Goal: Communication & Community: Answer question/provide support

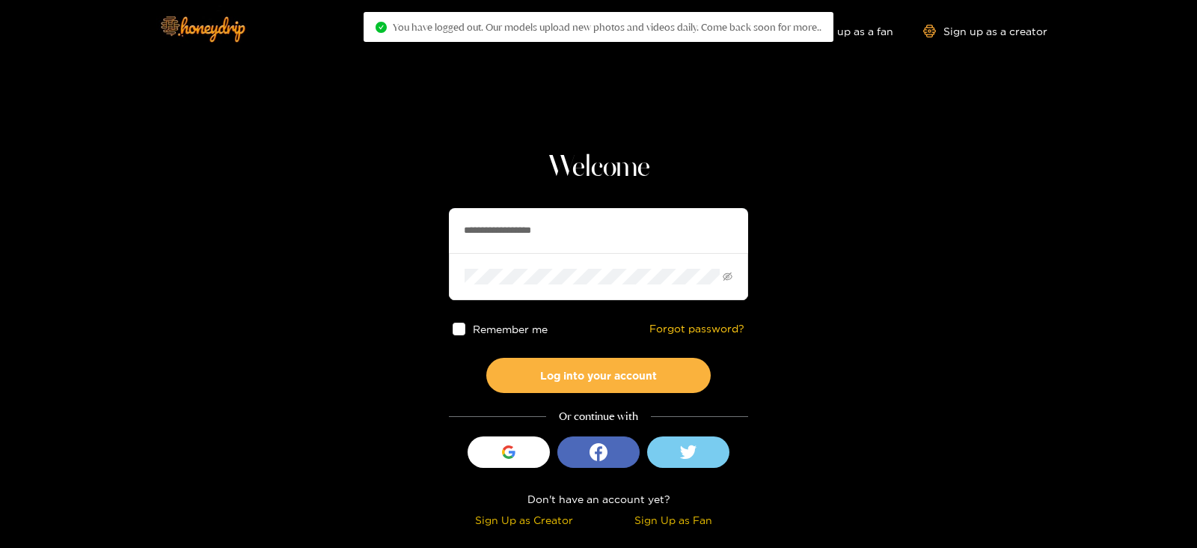
drag, startPoint x: 606, startPoint y: 247, endPoint x: 426, endPoint y: 262, distance: 180.2
click at [426, 262] on section "**********" at bounding box center [598, 266] width 1197 height 532
type input "*********"
click at [486, 358] on button "Log into your account" at bounding box center [598, 375] width 224 height 35
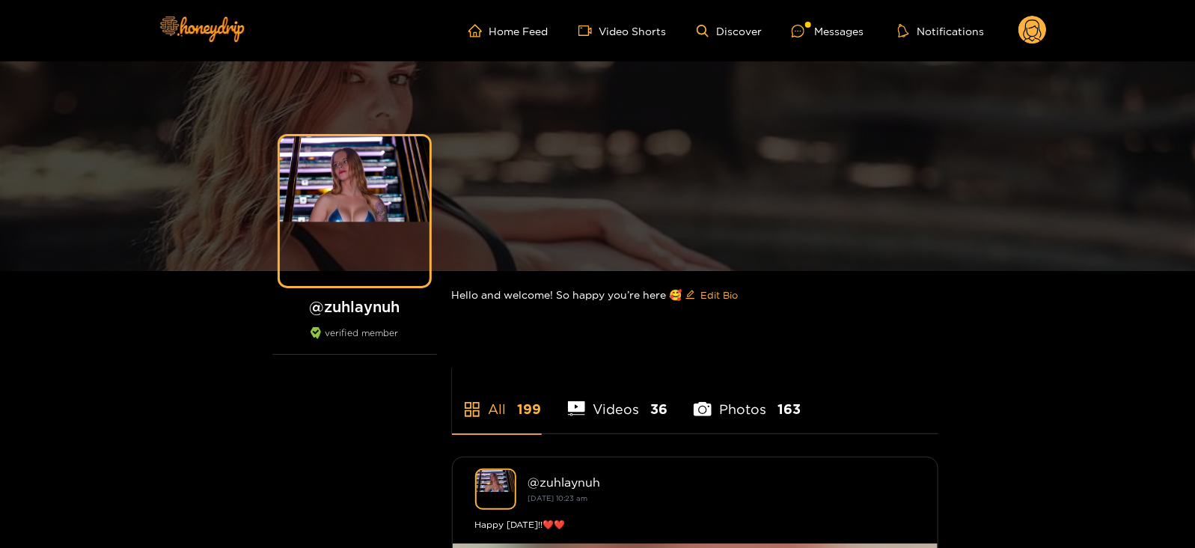
click at [810, 18] on ul "Home Feed Video Shorts Discover Messages Notifications" at bounding box center [757, 31] width 578 height 30
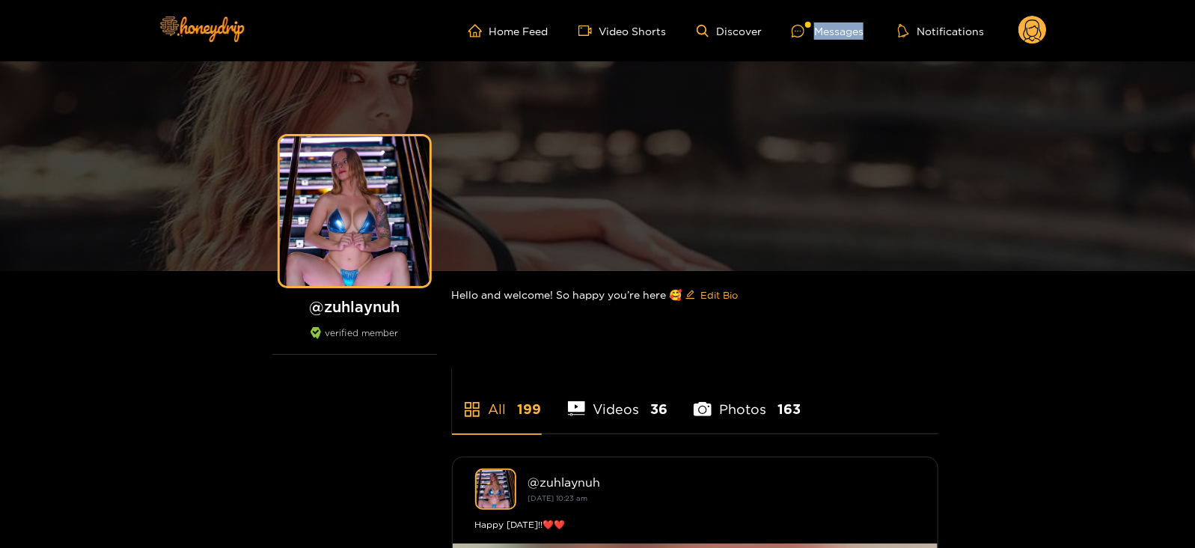
click at [810, 19] on ul "Home Feed Video Shorts Discover Messages Notifications" at bounding box center [757, 31] width 578 height 30
click at [810, 22] on div at bounding box center [808, 25] width 6 height 6
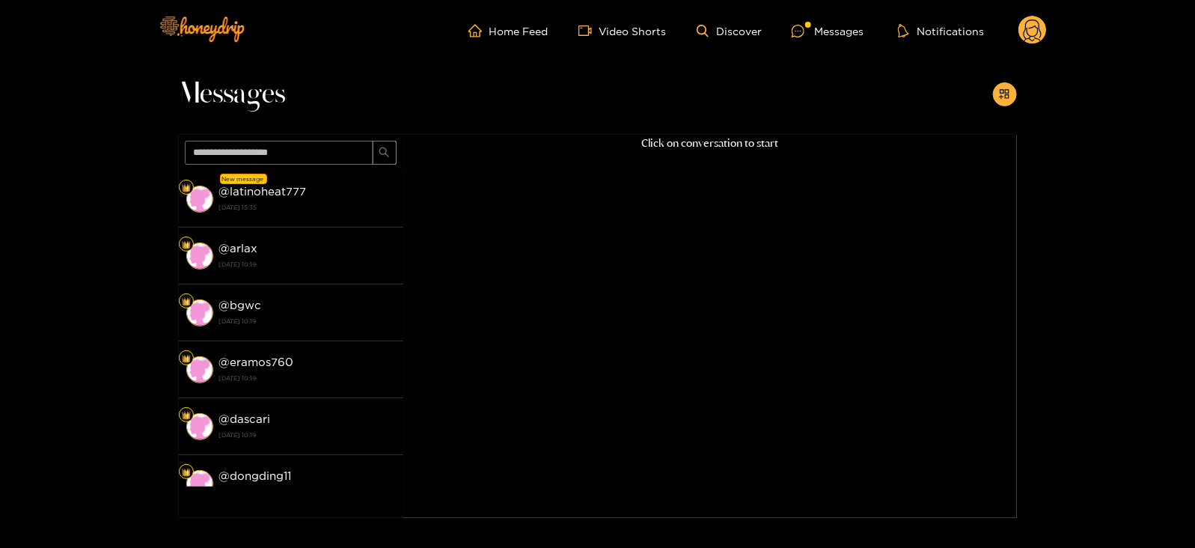
click at [367, 186] on div "@ latinoheat777 20 August 2025 15:35" at bounding box center [307, 199] width 177 height 34
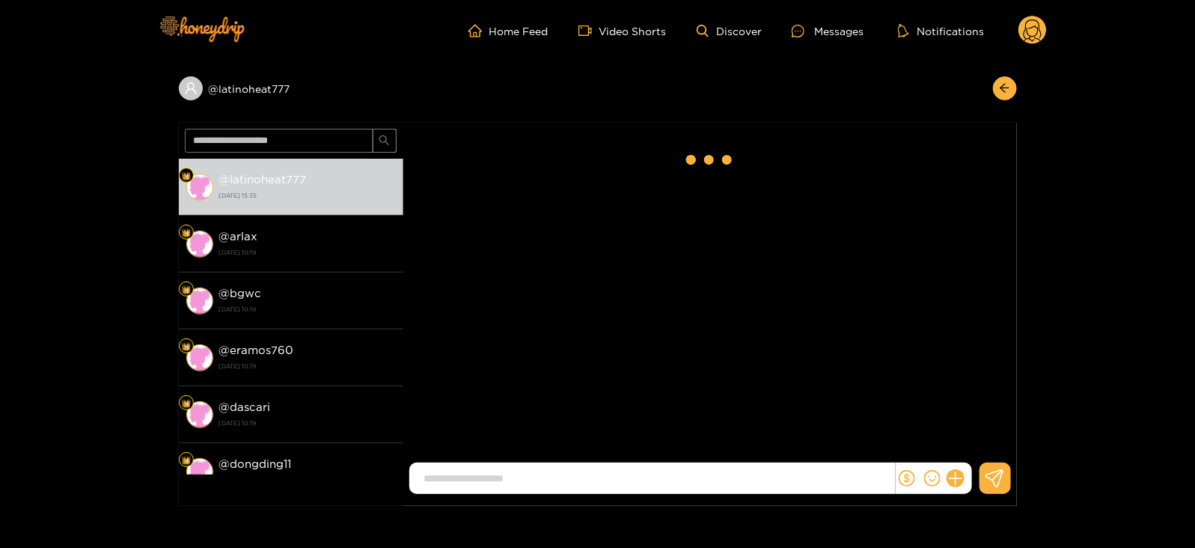
click at [700, 206] on div "Ghost Vazquez" at bounding box center [709, 170] width 613 height 95
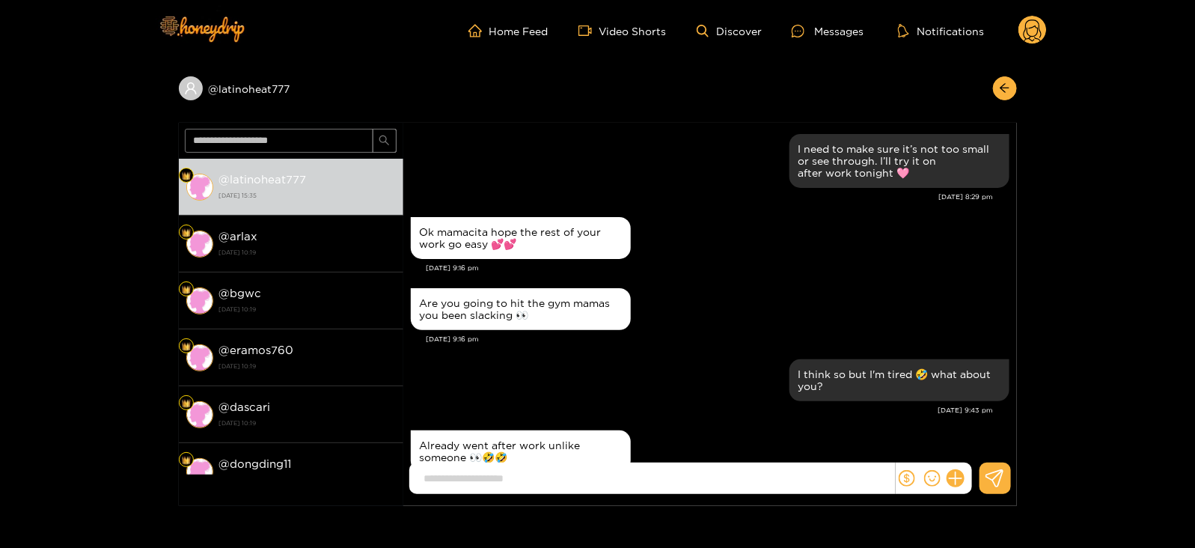
scroll to position [1457, 0]
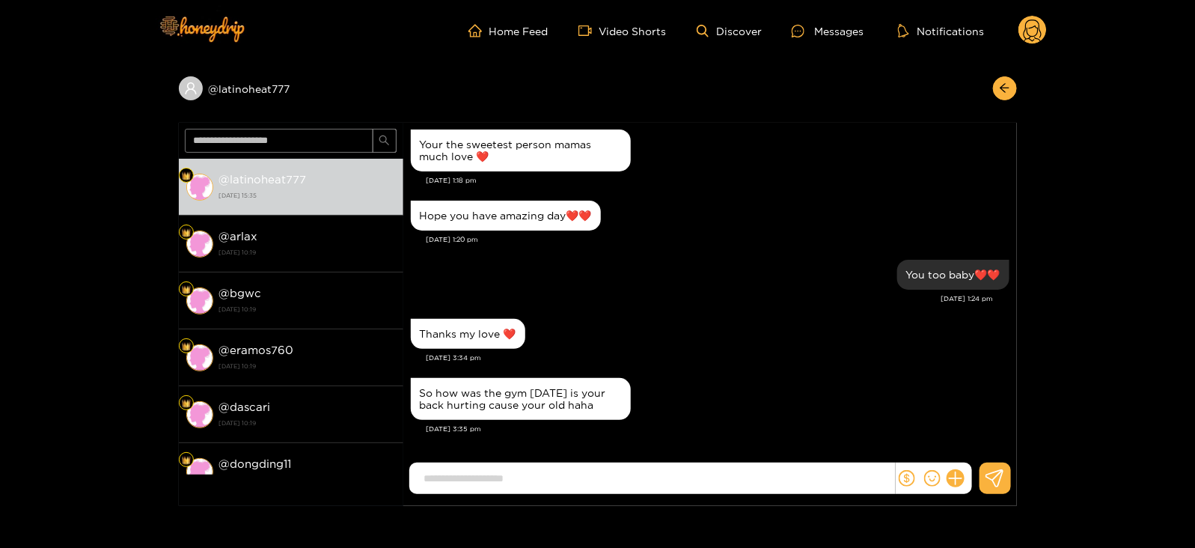
click at [515, 488] on input at bounding box center [656, 478] width 478 height 25
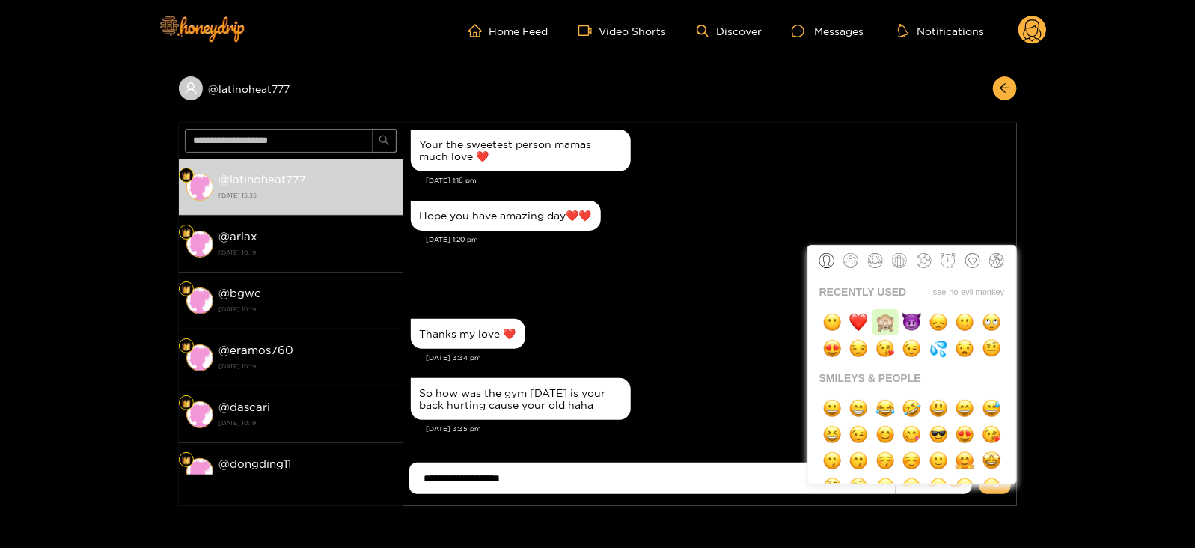
click at [886, 327] on img "button" at bounding box center [885, 322] width 19 height 19
type input "**********"
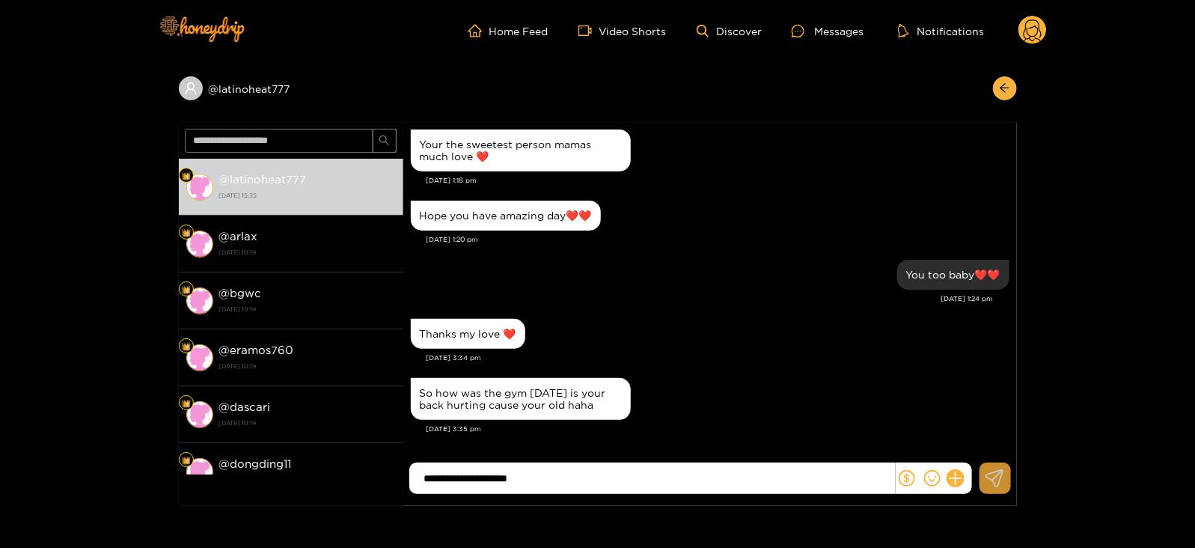
click at [988, 471] on icon at bounding box center [994, 478] width 19 height 18
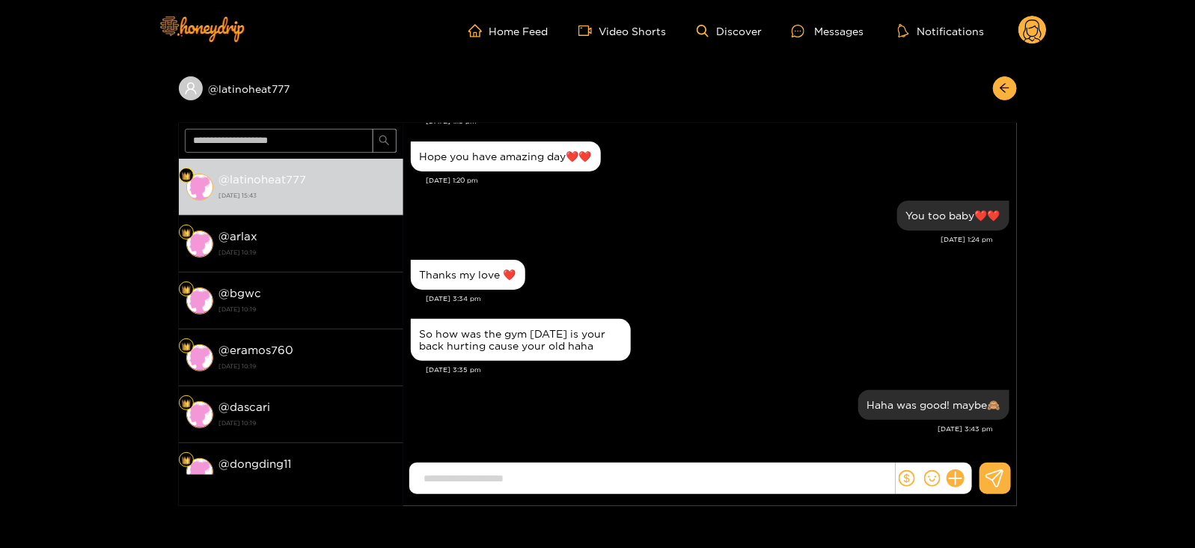
click at [1030, 39] on circle at bounding box center [1032, 30] width 28 height 28
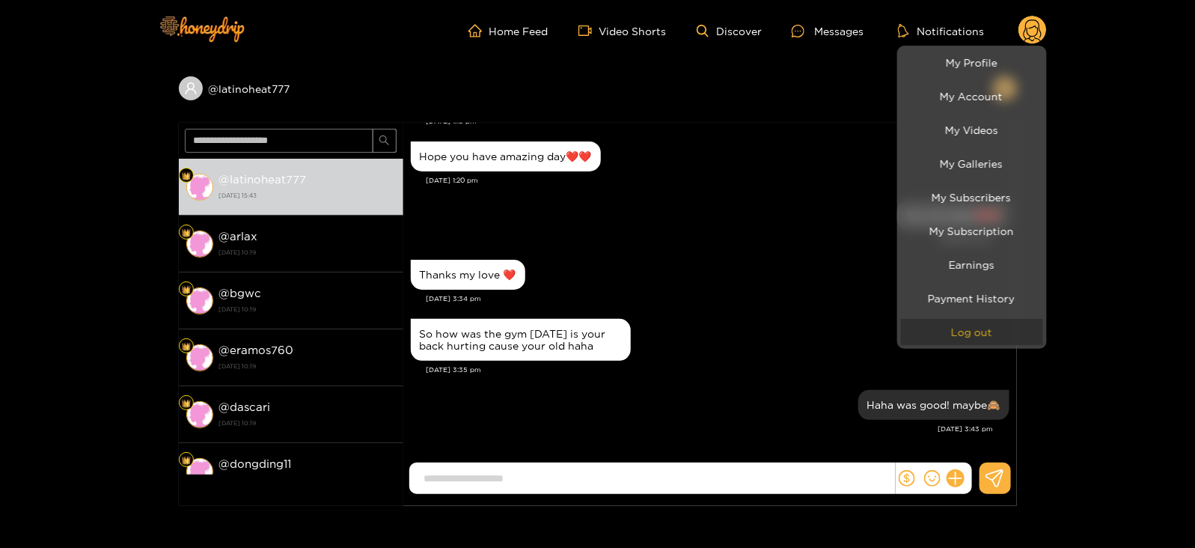
click at [972, 332] on button "Log out" at bounding box center [972, 332] width 142 height 26
